Goal: Obtain resource: Obtain resource

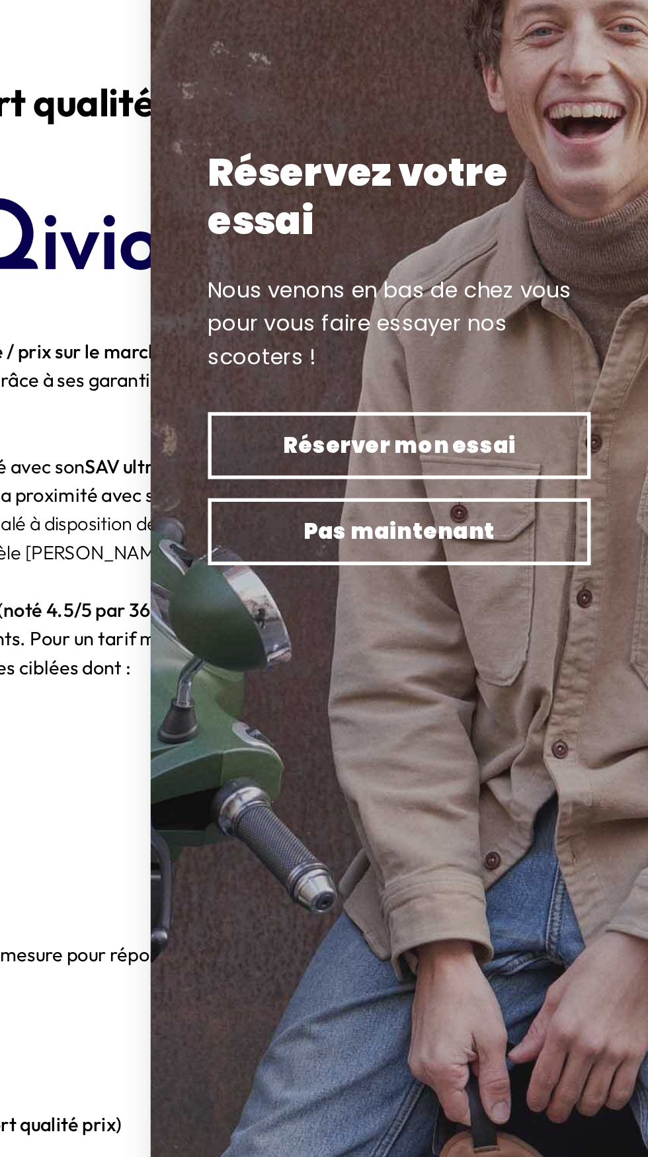
scroll to position [878, 0]
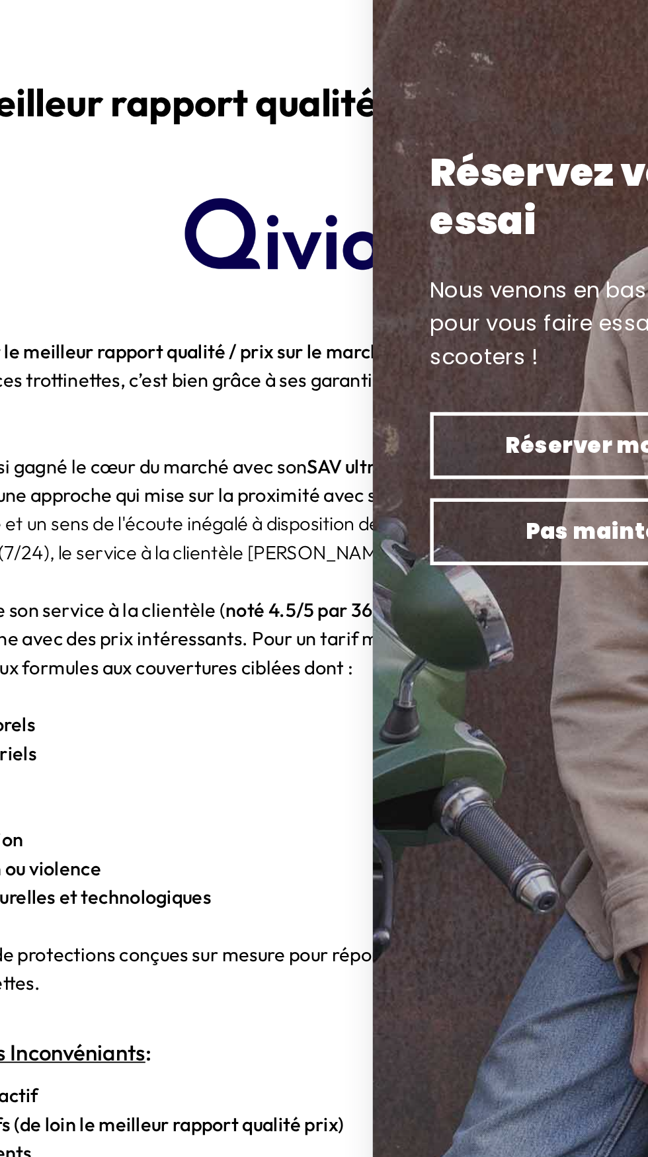
click at [319, 805] on p "- La défense pénale" at bounding box center [324, 813] width 529 height 16
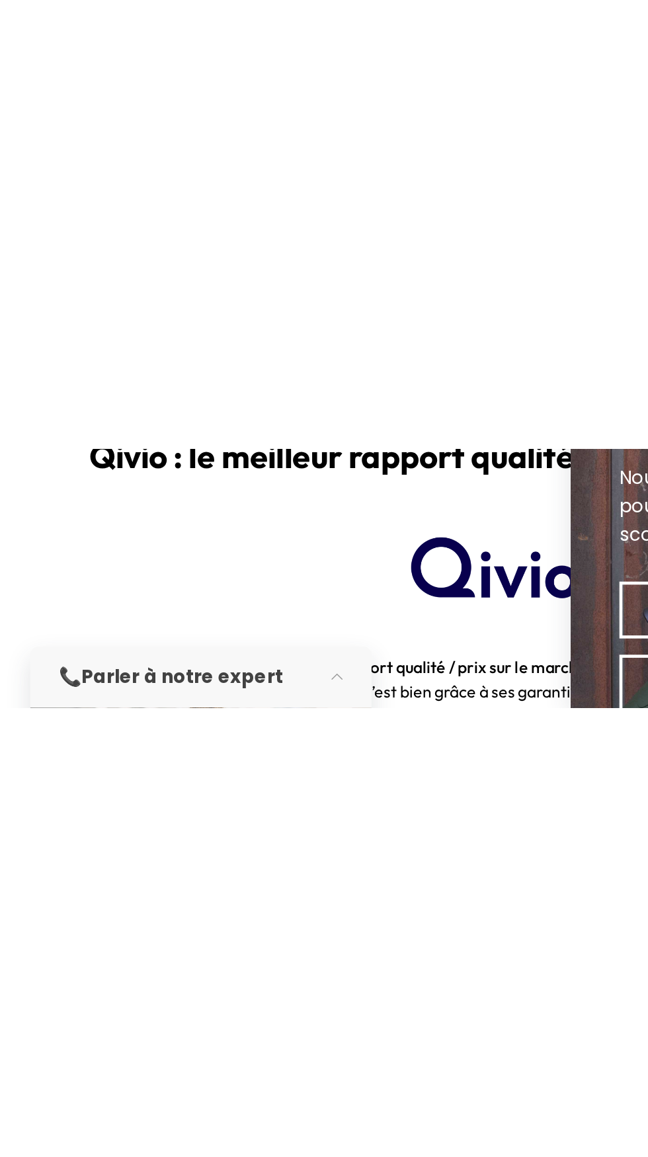
scroll to position [907, 0]
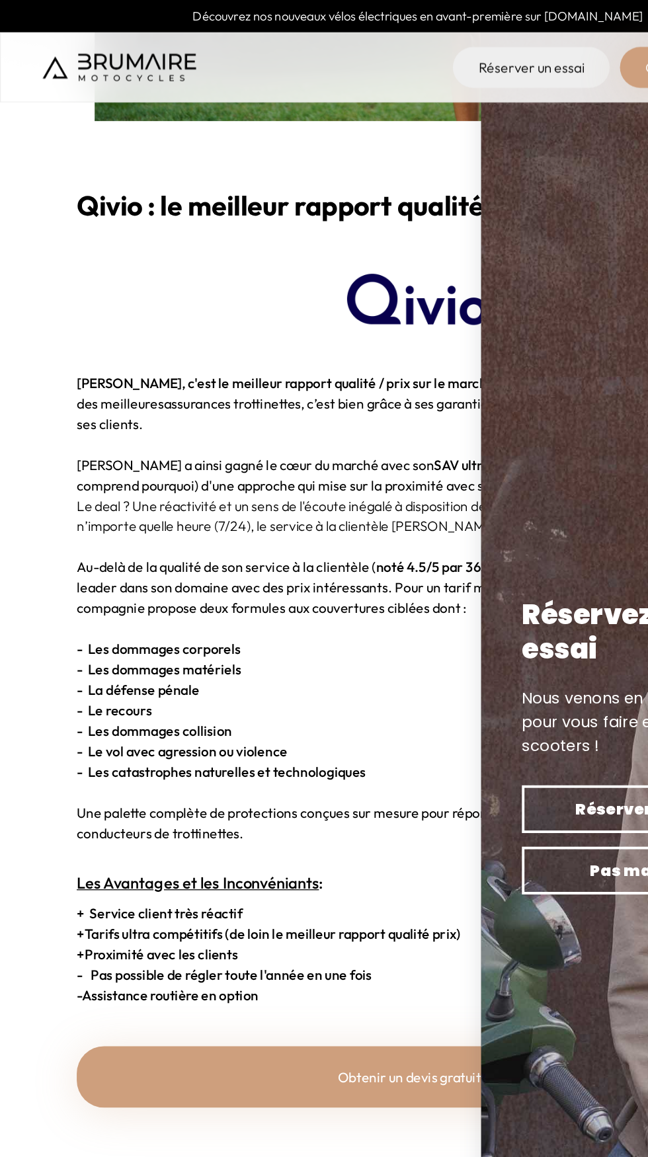
scroll to position [1152, 0]
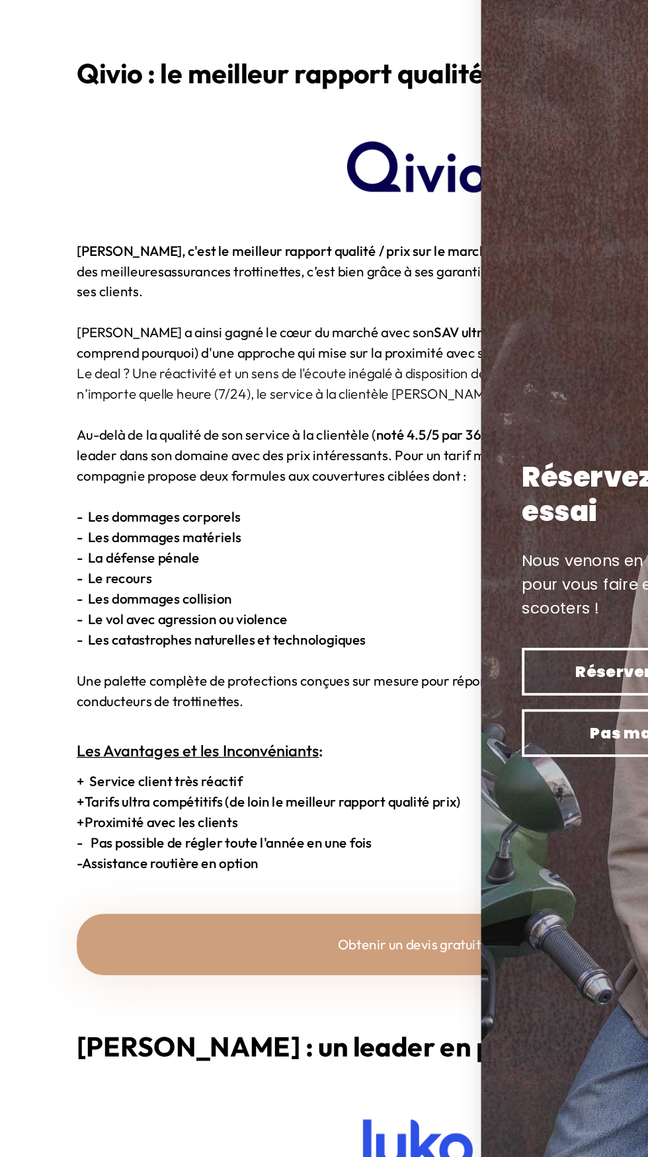
click at [309, 838] on link "Obtenir un devis gratuit" at bounding box center [324, 839] width 529 height 48
